Goal: Information Seeking & Learning: Learn about a topic

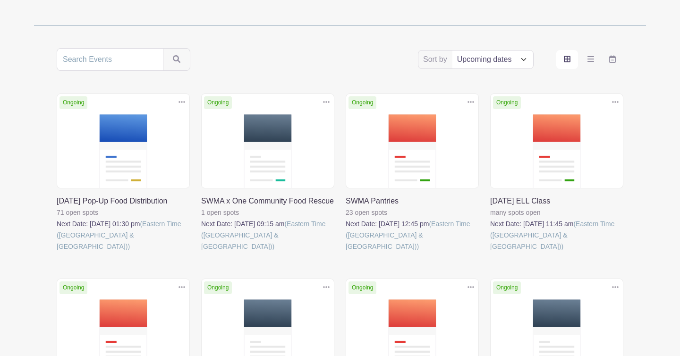
scroll to position [150, 0]
click at [490, 253] on link at bounding box center [490, 253] width 0 height 0
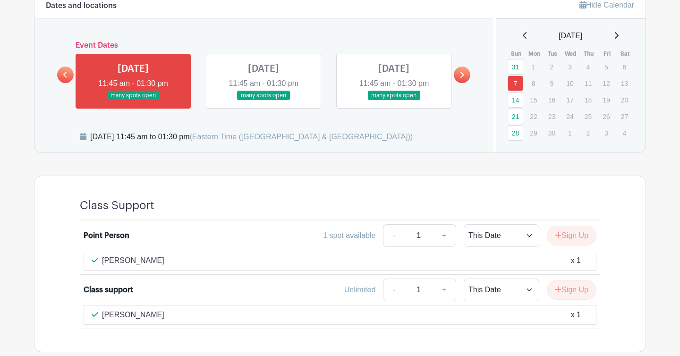
scroll to position [442, 0]
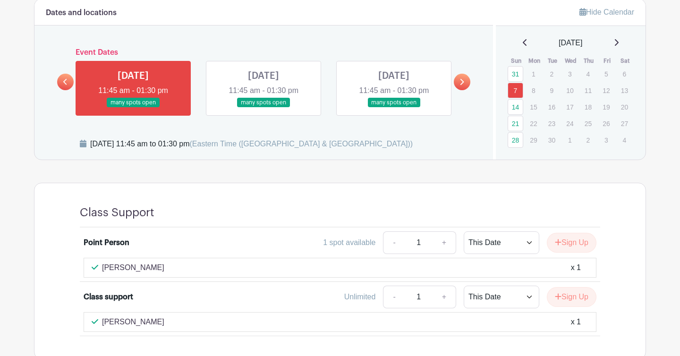
click at [263, 108] on link at bounding box center [263, 108] width 0 height 0
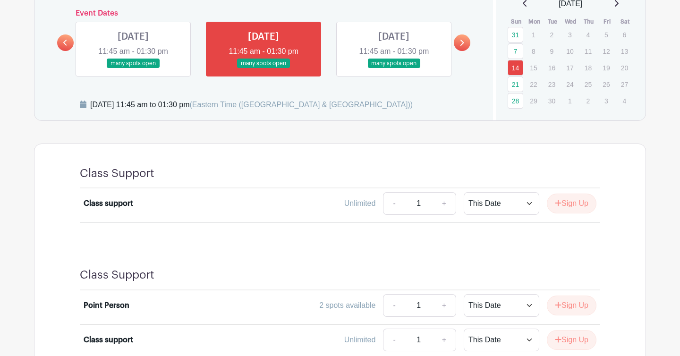
scroll to position [480, 0]
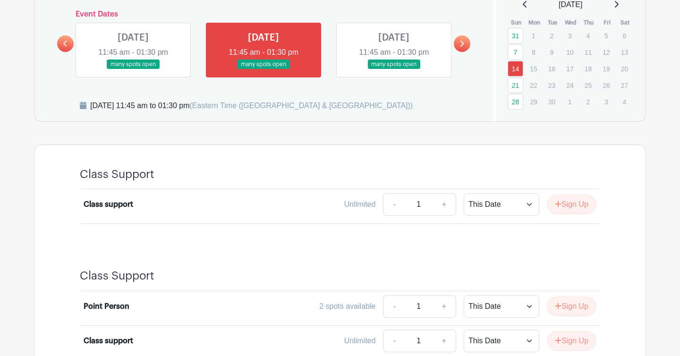
click at [133, 69] on link at bounding box center [133, 69] width 0 height 0
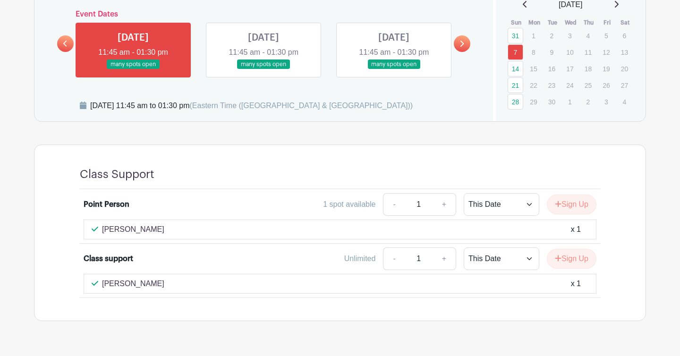
click at [394, 69] on link at bounding box center [394, 69] width 0 height 0
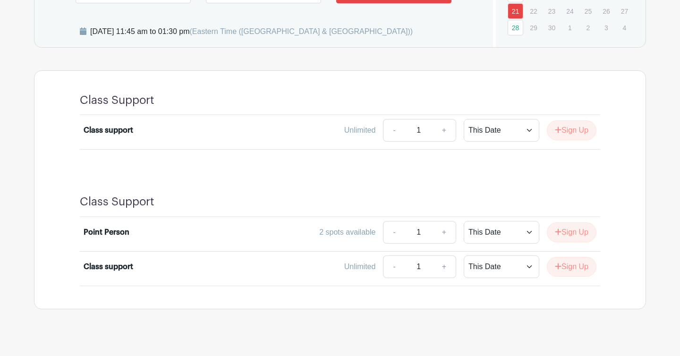
scroll to position [480, 0]
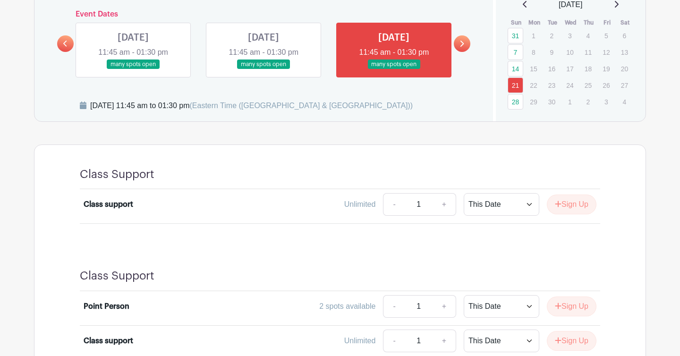
click at [133, 69] on link at bounding box center [133, 69] width 0 height 0
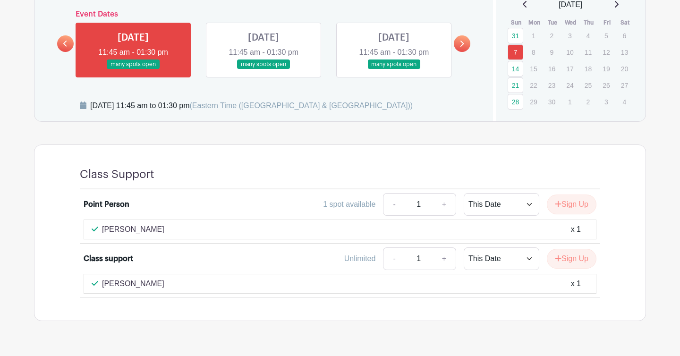
scroll to position [504, 0]
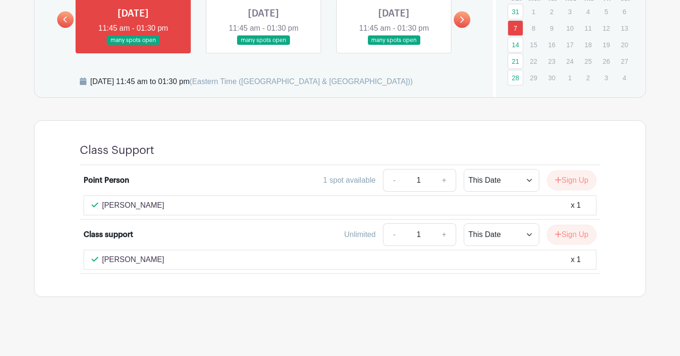
click at [163, 260] on p "Siddhartha Harmalkar" at bounding box center [133, 259] width 62 height 11
copy div "Siddhartha Harmalkar"
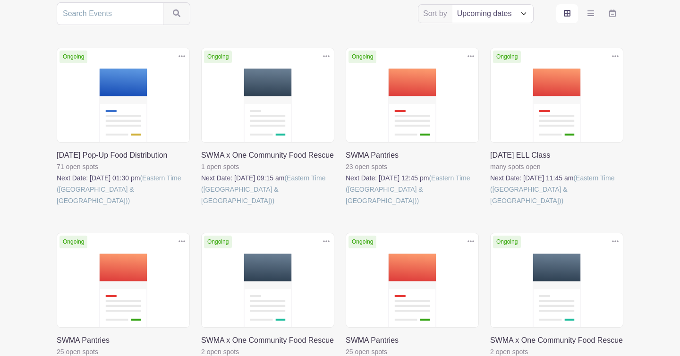
scroll to position [197, 0]
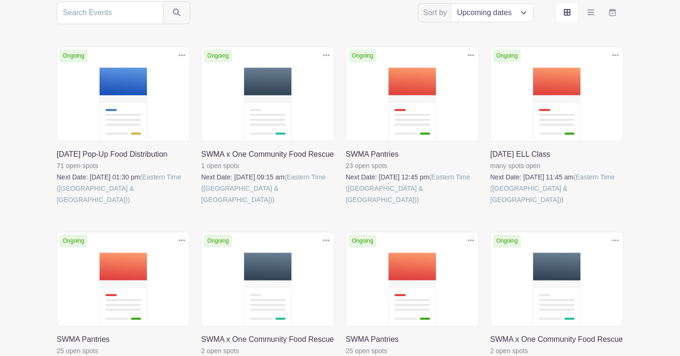
click at [57, 205] on link at bounding box center [57, 205] width 0 height 0
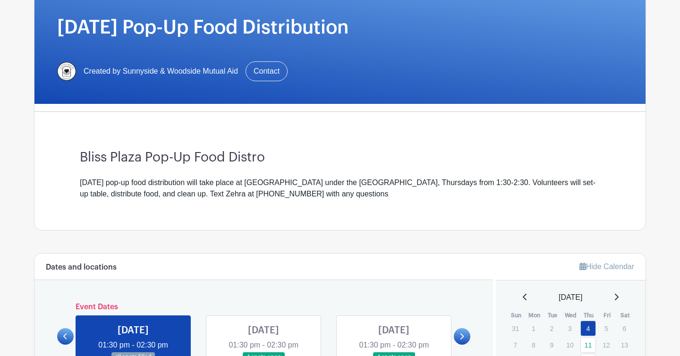
scroll to position [147, 0]
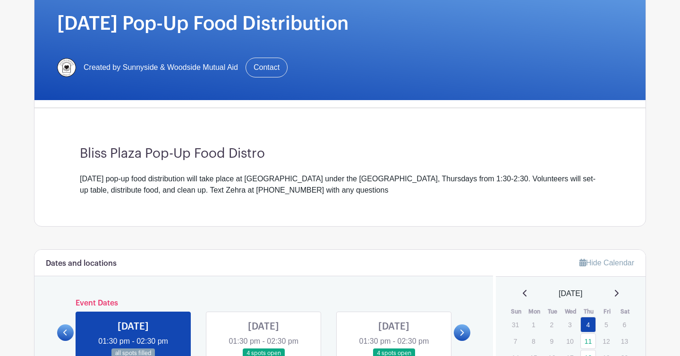
click at [199, 189] on div "Thursday's pop-up food distribution will take place at Bliss Plaza under the 46…" at bounding box center [340, 184] width 520 height 23
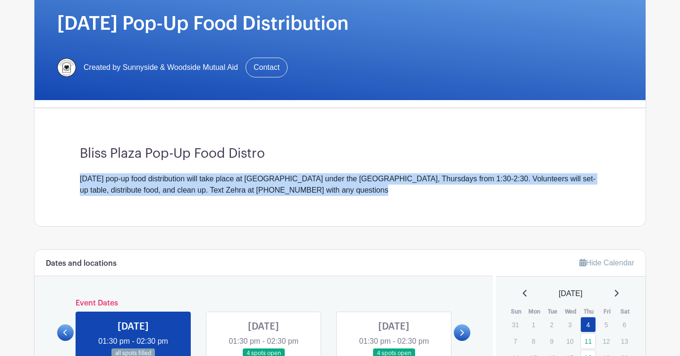
drag, startPoint x: 391, startPoint y: 188, endPoint x: 354, endPoint y: 170, distance: 41.6
click at [354, 170] on div "Bliss Plaza Pop-Up Food Distro Thursday's pop-up food distribution will take pl…" at bounding box center [339, 171] width 565 height 110
click at [353, 164] on div "Bliss Plaza Pop-Up Food Distro Thursday's pop-up food distribution will take pl…" at bounding box center [339, 171] width 565 height 110
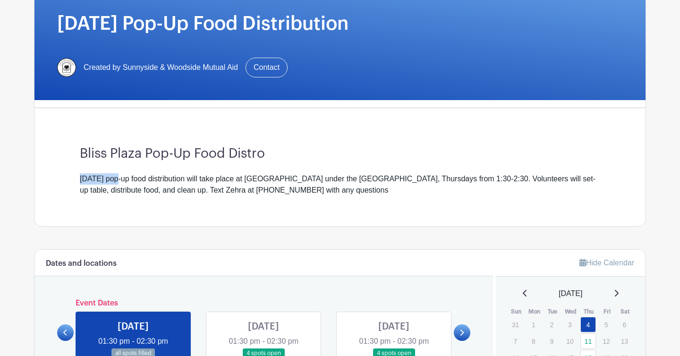
click at [353, 164] on div "Bliss Plaza Pop-Up Food Distro Thursday's pop-up food distribution will take pl…" at bounding box center [339, 171] width 565 height 110
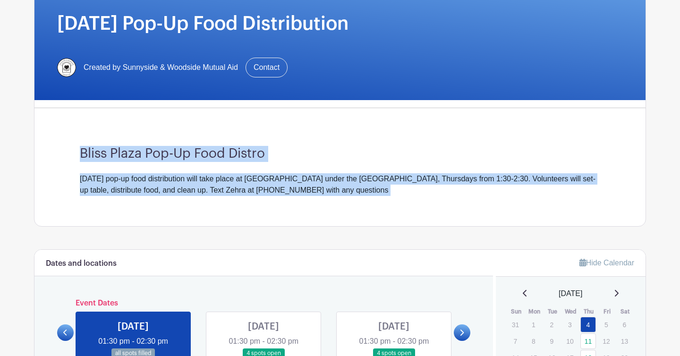
drag, startPoint x: 353, startPoint y: 164, endPoint x: 350, endPoint y: 152, distance: 11.6
click at [350, 152] on div "Bliss Plaza Pop-Up Food Distro Thursday's pop-up food distribution will take pl…" at bounding box center [339, 171] width 565 height 110
click at [350, 152] on h3 "Bliss Plaza Pop-Up Food Distro" at bounding box center [340, 154] width 520 height 16
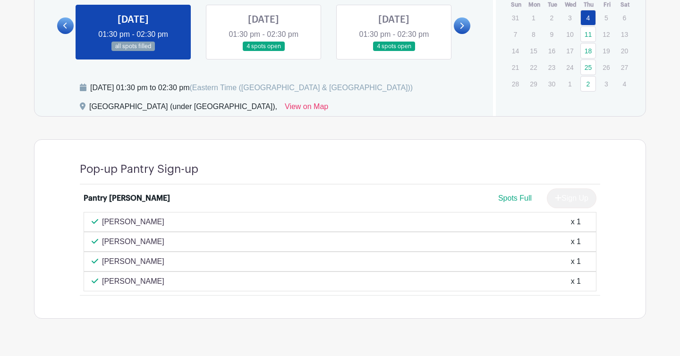
scroll to position [454, 0]
click at [135, 219] on p "Olivia Ferrari" at bounding box center [133, 221] width 62 height 11
click at [263, 51] on link at bounding box center [263, 51] width 0 height 0
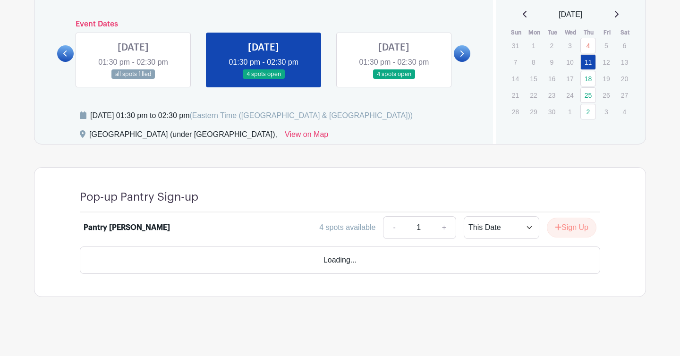
scroll to position [399, 0]
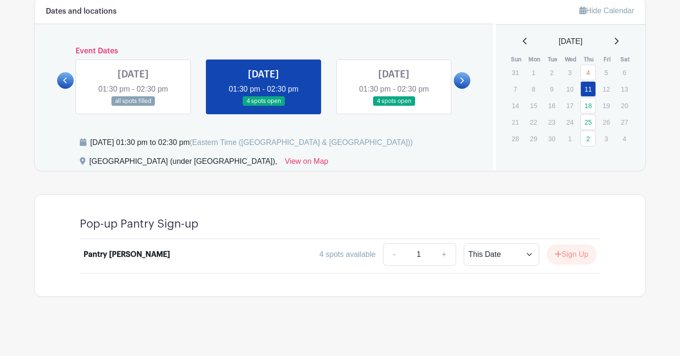
click at [133, 106] on link at bounding box center [133, 106] width 0 height 0
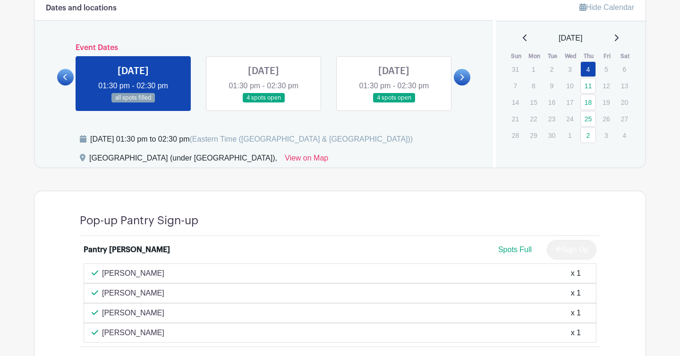
scroll to position [475, 0]
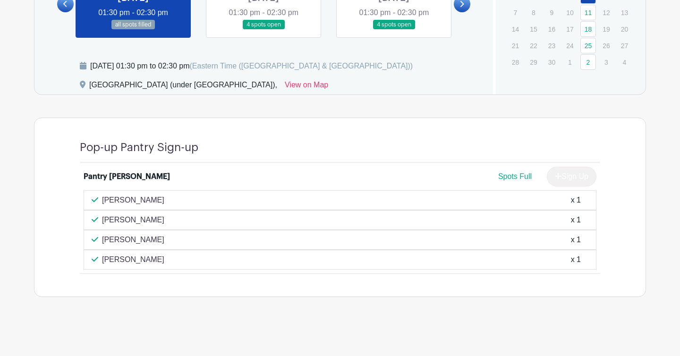
click at [124, 199] on p "Olivia Ferrari" at bounding box center [133, 199] width 62 height 11
copy div "Olivia Ferrari"
click at [113, 239] on p "Megan McGee" at bounding box center [133, 239] width 62 height 11
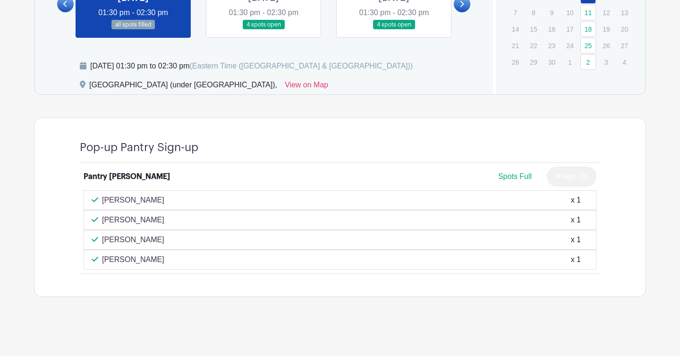
click at [113, 239] on p "Megan McGee" at bounding box center [133, 239] width 62 height 11
copy div "Megan McGee"
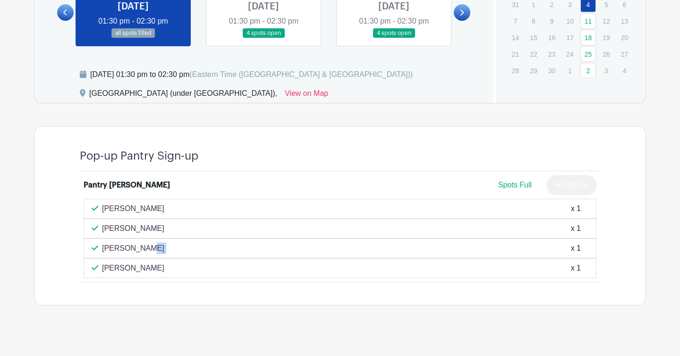
click at [278, 123] on turbo-frame "Dates and locations Event Dates THU Aug 21, 2025 01:30 pm - 02:30 pm 7 spots op…" at bounding box center [340, 117] width 612 height 376
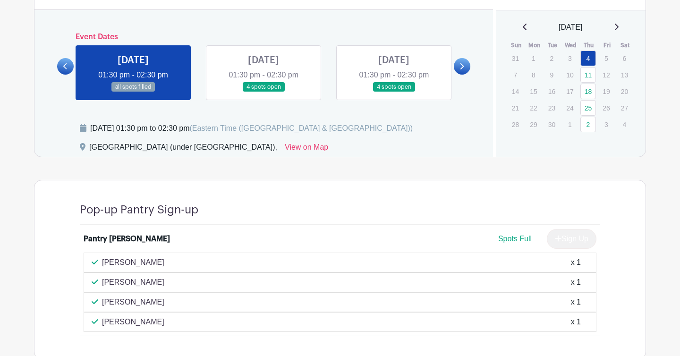
scroll to position [410, 0]
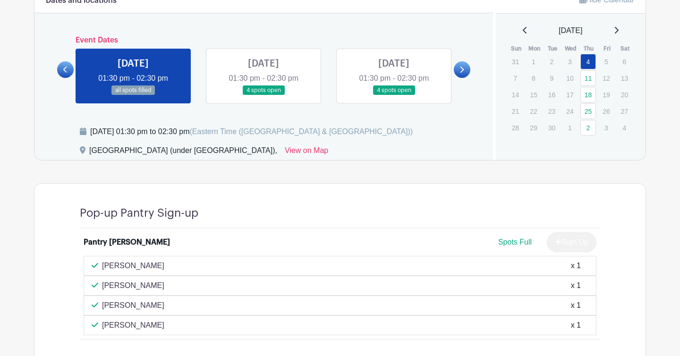
click at [266, 127] on div "Thursday, September 04, 2025 at 01:30 pm to 02:30 pm (Eastern Time (US & Canada…" at bounding box center [251, 131] width 322 height 11
drag, startPoint x: 266, startPoint y: 127, endPoint x: 252, endPoint y: 127, distance: 14.6
click at [252, 127] on div "Thursday, September 04, 2025 at 01:30 pm to 02:30 pm (Eastern Time (US & Canada…" at bounding box center [251, 131] width 322 height 11
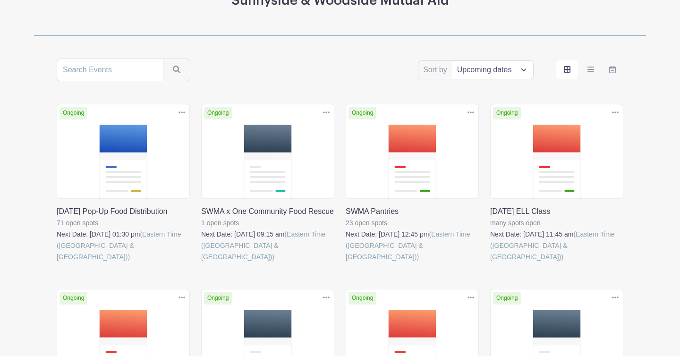
scroll to position [139, 0]
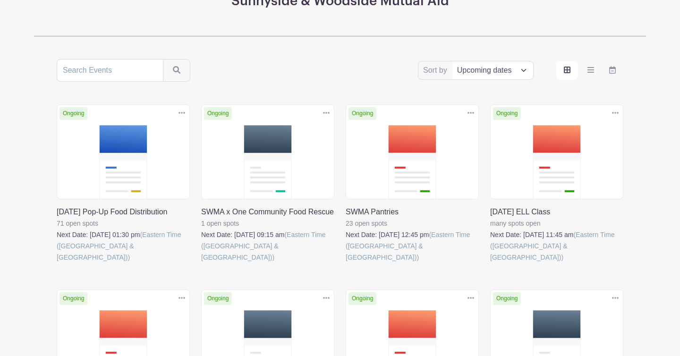
click at [201, 263] on link at bounding box center [201, 263] width 0 height 0
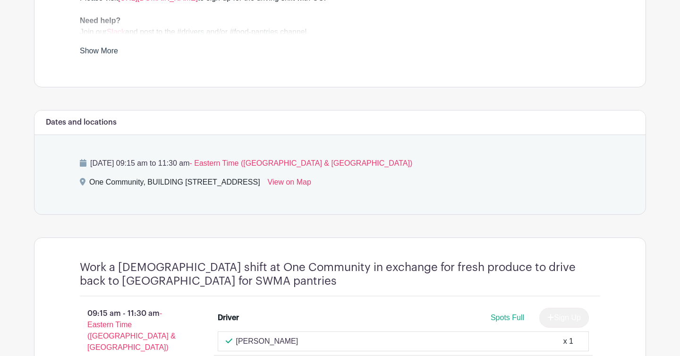
scroll to position [414, 0]
click at [111, 47] on link "Show More" at bounding box center [99, 53] width 38 height 12
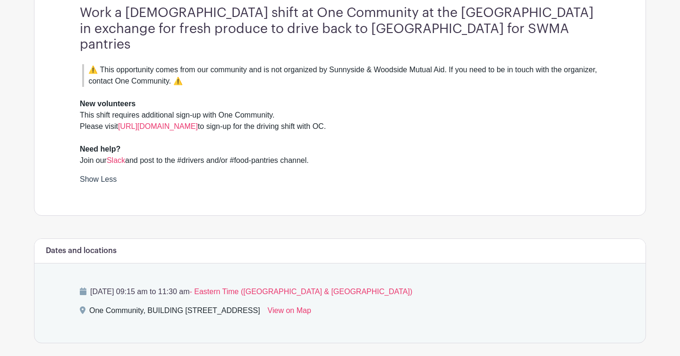
scroll to position [284, 0]
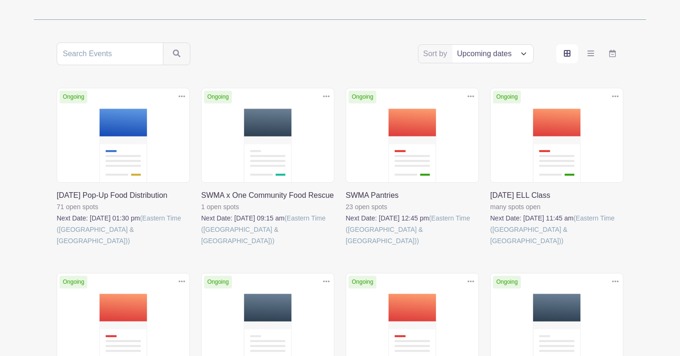
scroll to position [143, 0]
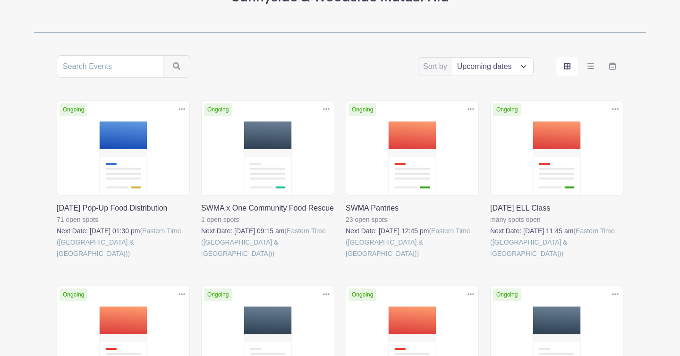
click at [490, 259] on link at bounding box center [490, 259] width 0 height 0
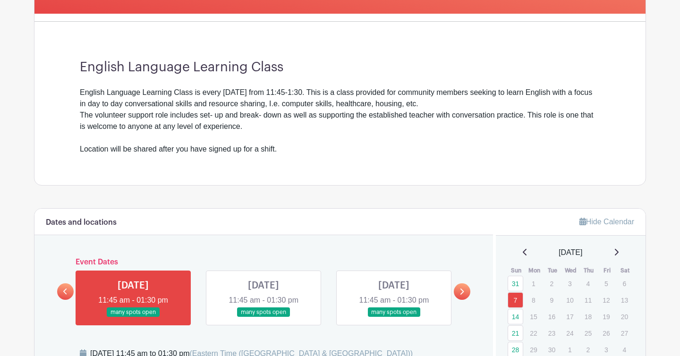
scroll to position [170, 0]
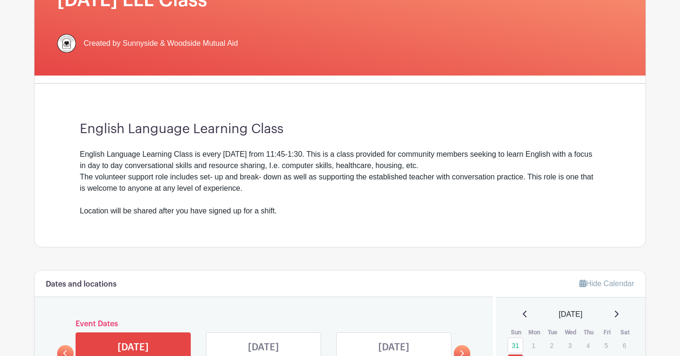
click at [599, 164] on div "English Language Learning Class is every Sunday from 11:45-1:30. This is a clas…" at bounding box center [340, 183] width 520 height 68
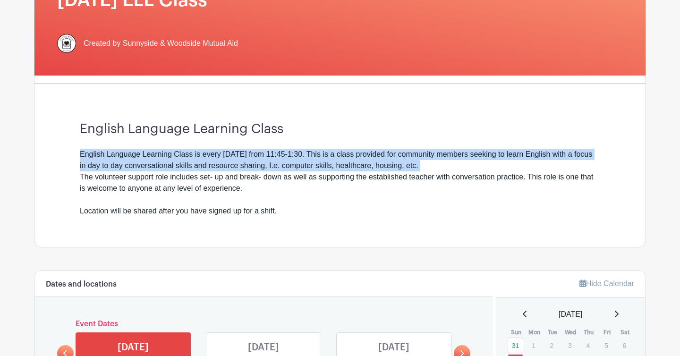
click at [599, 164] on div "English Language Learning Class is every Sunday from 11:45-1:30. This is a clas…" at bounding box center [340, 183] width 520 height 68
click at [599, 173] on div "English Language Learning Class is every Sunday from 11:45-1:30. This is a clas…" at bounding box center [340, 183] width 520 height 68
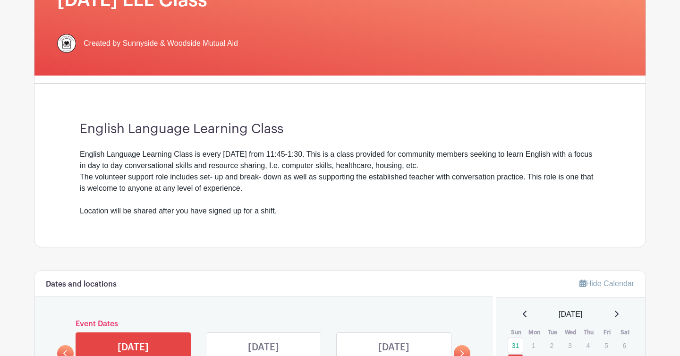
click at [599, 173] on div "English Language Learning Class is every Sunday from 11:45-1:30. This is a clas…" at bounding box center [340, 183] width 520 height 68
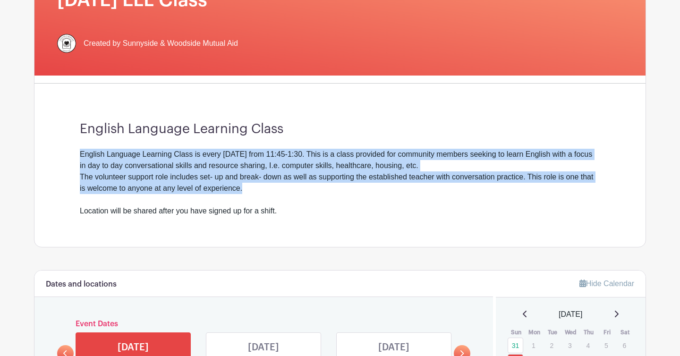
drag, startPoint x: 569, startPoint y: 142, endPoint x: 581, endPoint y: 190, distance: 50.0
click at [582, 190] on div "English Language Learning Class English Language Learning Class is every Sunday…" at bounding box center [339, 169] width 565 height 156
click at [581, 190] on div "English Language Learning Class is every Sunday from 11:45-1:30. This is a clas…" at bounding box center [340, 183] width 520 height 68
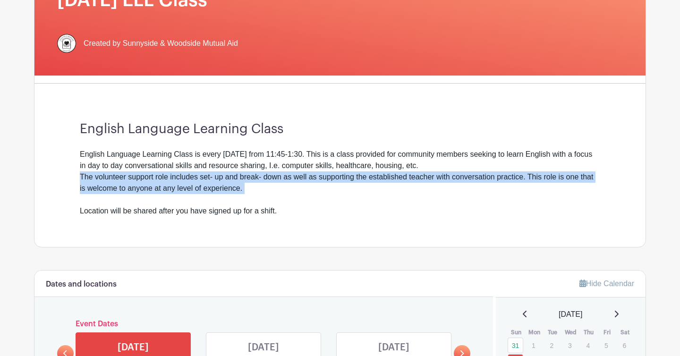
click at [581, 190] on div "English Language Learning Class is every Sunday from 11:45-1:30. This is a clas…" at bounding box center [340, 183] width 520 height 68
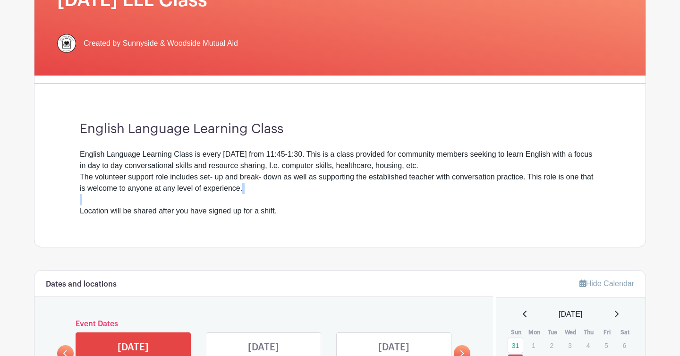
click at [581, 197] on div "English Language Learning Class is every Sunday from 11:45-1:30. This is a clas…" at bounding box center [340, 183] width 520 height 68
click at [581, 198] on div "English Language Learning Class is every Sunday from 11:45-1:30. This is a clas…" at bounding box center [340, 183] width 520 height 68
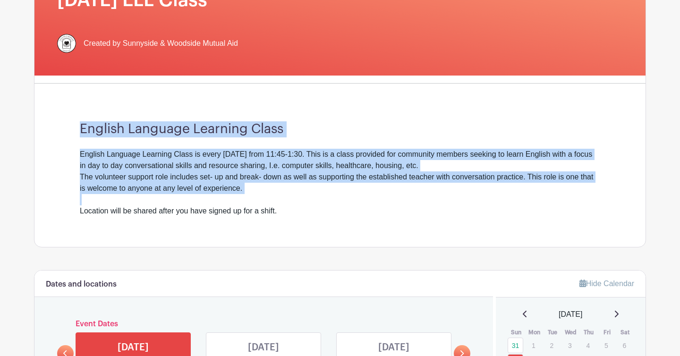
drag, startPoint x: 581, startPoint y: 198, endPoint x: 560, endPoint y: 104, distance: 95.8
click at [560, 104] on div "English Language Learning Class English Language Learning Class is every Sunday…" at bounding box center [339, 169] width 565 height 156
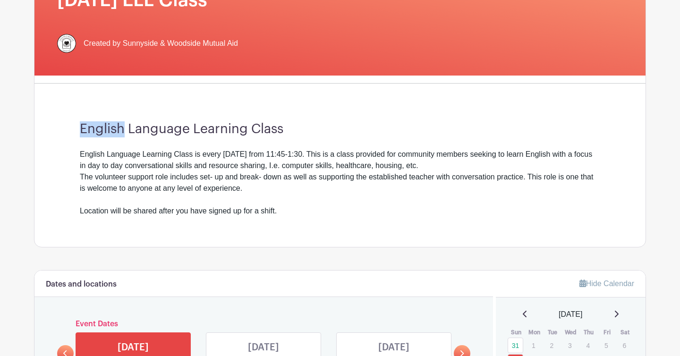
click at [560, 104] on div "English Language Learning Class English Language Learning Class is every Sunday…" at bounding box center [339, 169] width 565 height 156
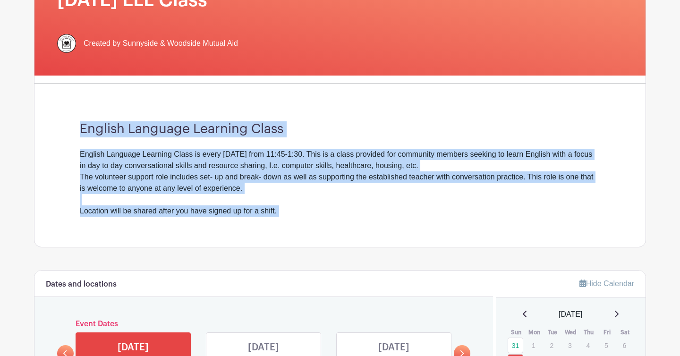
drag, startPoint x: 560, startPoint y: 104, endPoint x: 548, endPoint y: 216, distance: 112.1
click at [548, 216] on div "English Language Learning Class English Language Learning Class is every Sunday…" at bounding box center [339, 169] width 565 height 156
click at [548, 216] on div "English Language Learning Class is every Sunday from 11:45-1:30. This is a clas…" at bounding box center [340, 183] width 520 height 68
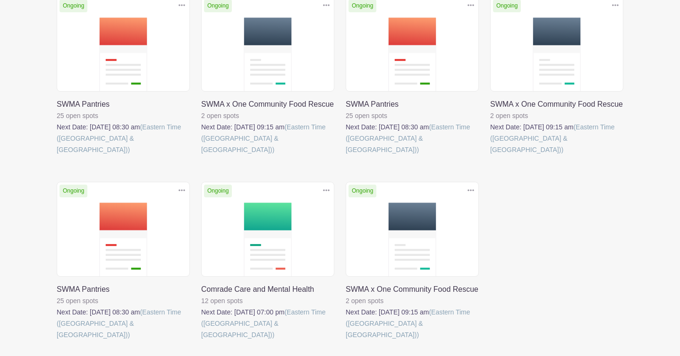
scroll to position [431, 0]
